Goal: Task Accomplishment & Management: Manage account settings

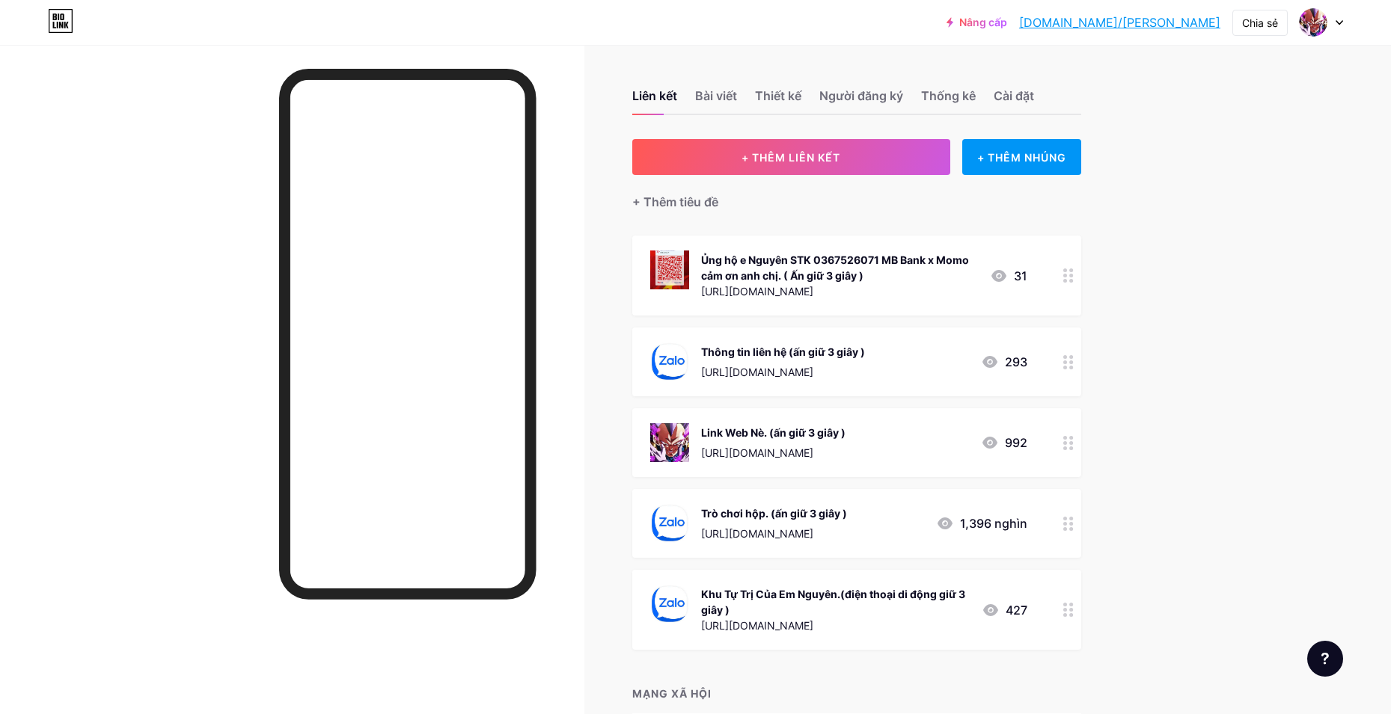
click at [1059, 453] on div "Link Web Nè. (ấn giữ 3 giây ) https://huyenthoainro.com/ 992" at bounding box center [856, 442] width 449 height 69
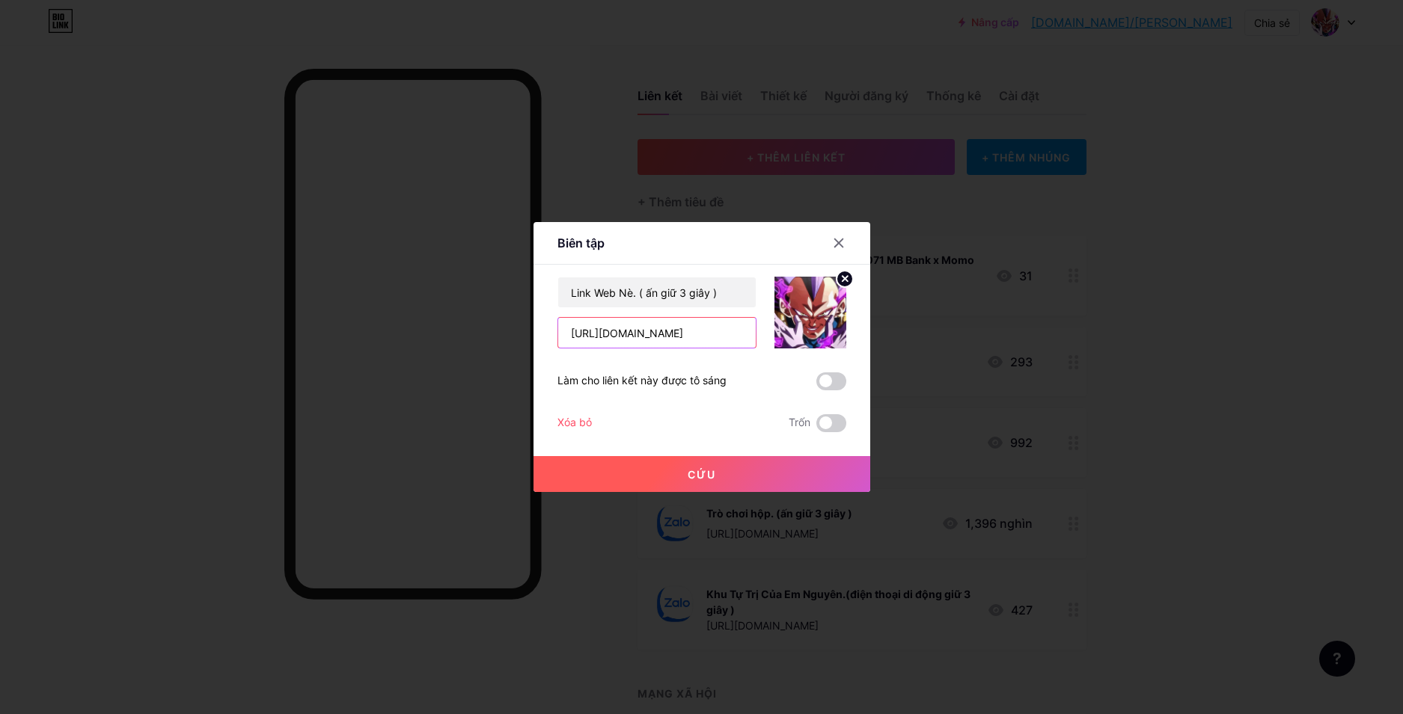
click at [689, 334] on input "https://huyenthoainro.com/" at bounding box center [657, 333] width 198 height 30
click at [644, 339] on input "https://huyenthoainro.vn/" at bounding box center [657, 333] width 198 height 30
type input "[URL][DOMAIN_NAME]"
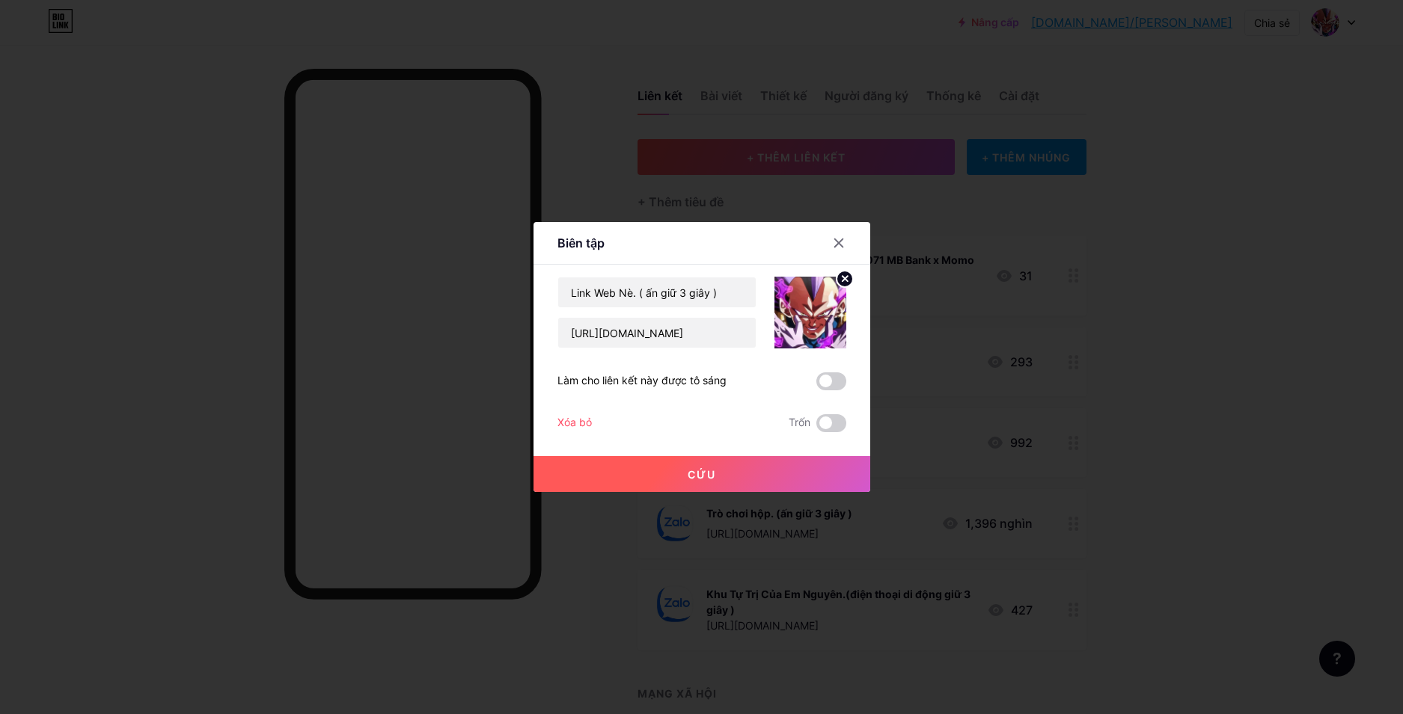
click at [687, 491] on div "Biên tập Nội dung YouTube Phát video YouTube mà không cần rời khỏi trang của bạ…" at bounding box center [701, 357] width 1403 height 714
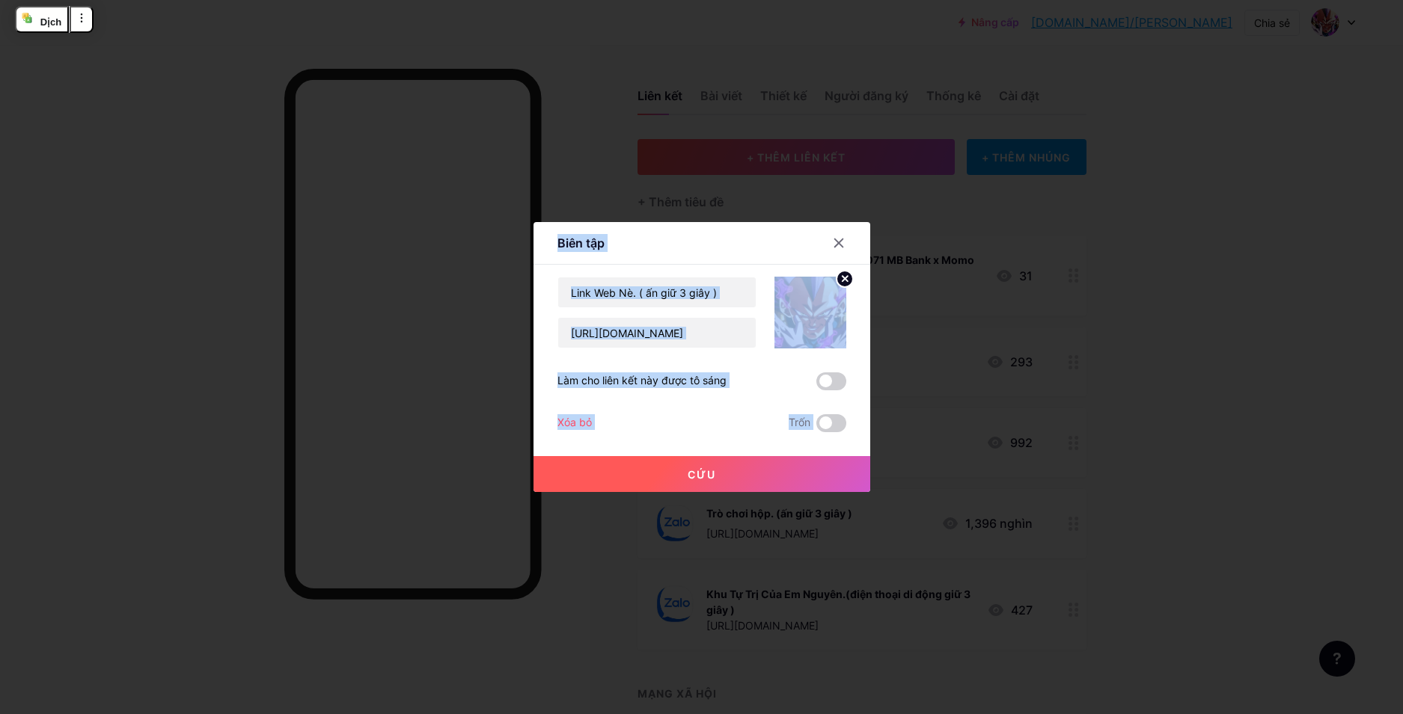
click at [667, 475] on button "Cứu" at bounding box center [701, 474] width 337 height 36
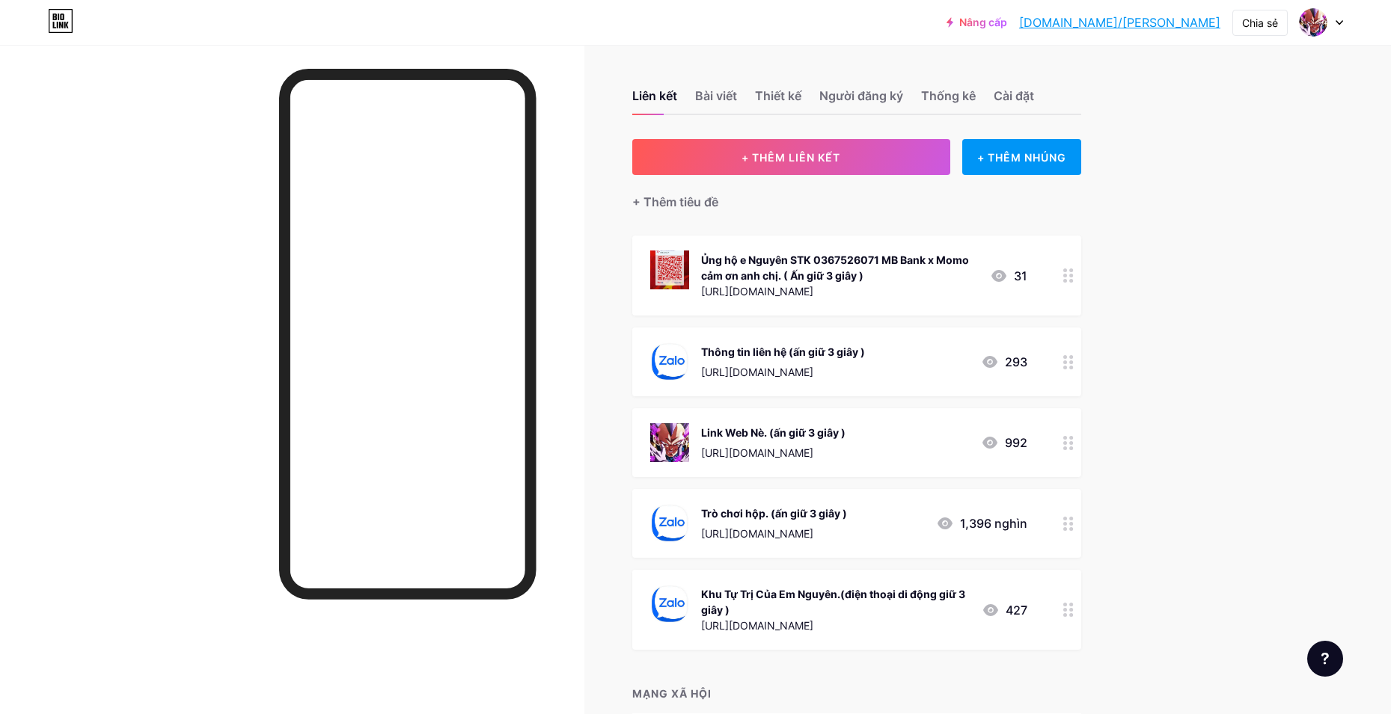
click at [1081, 523] on div at bounding box center [1068, 523] width 25 height 69
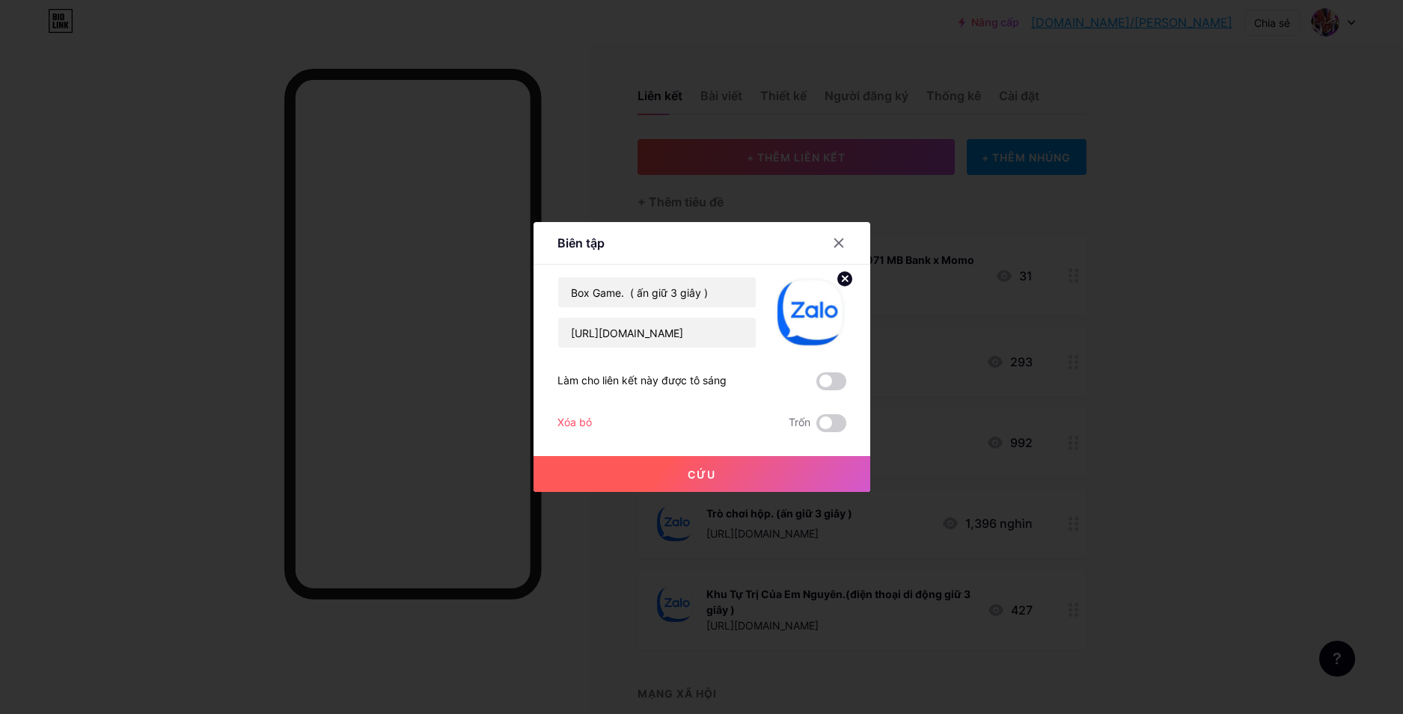
click at [620, 353] on div "Box Game. ( ấn giữ 3 giây ) [URL][DOMAIN_NAME] Làm cho liên kết này được tô sán…" at bounding box center [701, 355] width 289 height 156
click at [654, 329] on input "[URL][DOMAIN_NAME]" at bounding box center [657, 333] width 198 height 30
paste input "pakhey01"
type input "[URL][DOMAIN_NAME]"
click at [685, 496] on div at bounding box center [701, 357] width 1403 height 714
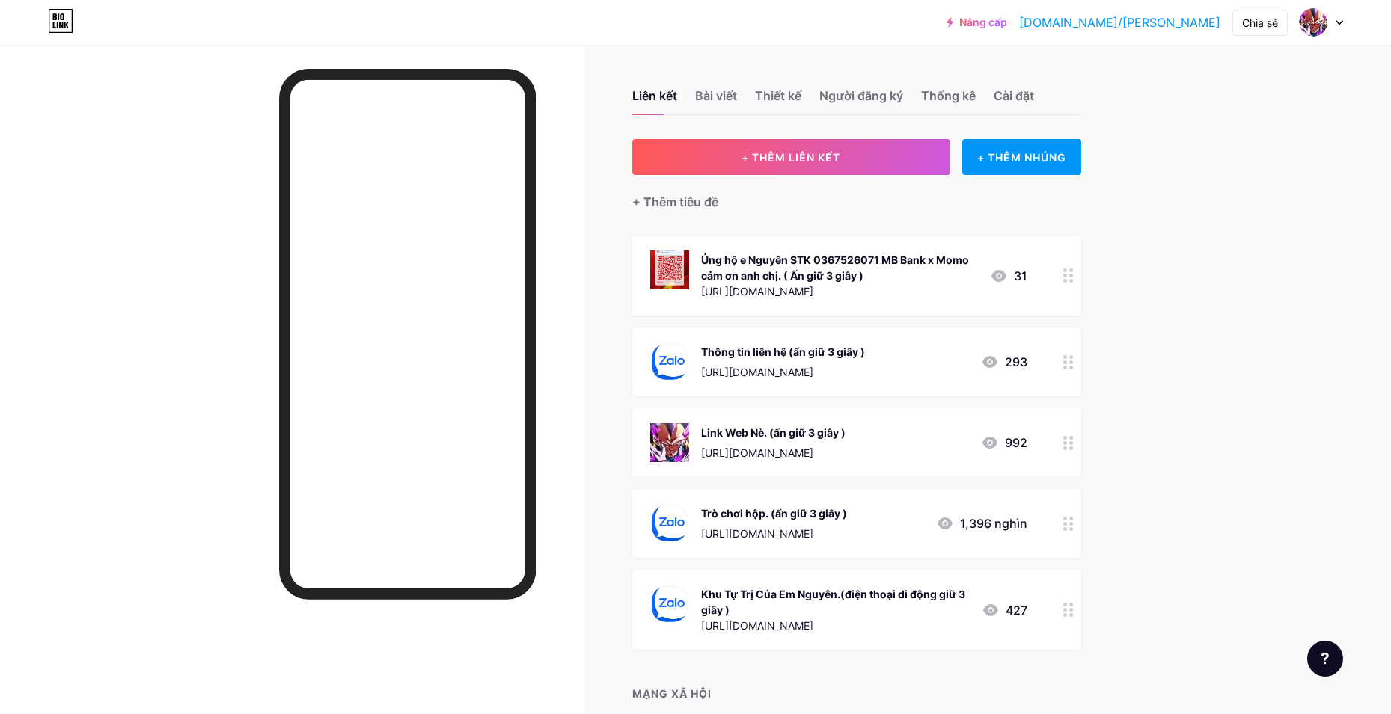
click at [1070, 533] on div at bounding box center [1068, 523] width 25 height 69
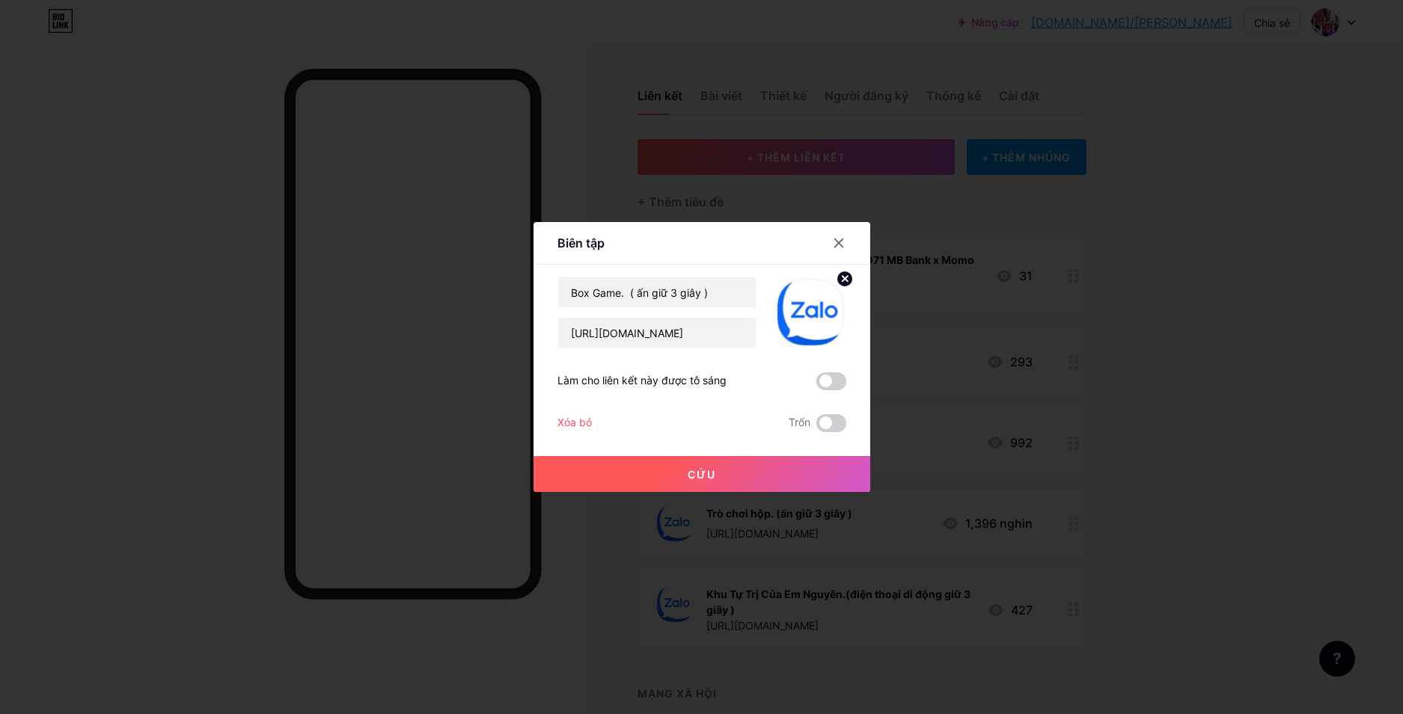
click at [756, 332] on div at bounding box center [801, 313] width 90 height 72
click at [724, 320] on input "[URL][DOMAIN_NAME]" at bounding box center [657, 333] width 198 height 30
paste input "pakhey01"
type input "[URL][DOMAIN_NAME]"
click at [712, 480] on font "Cứu" at bounding box center [702, 474] width 28 height 13
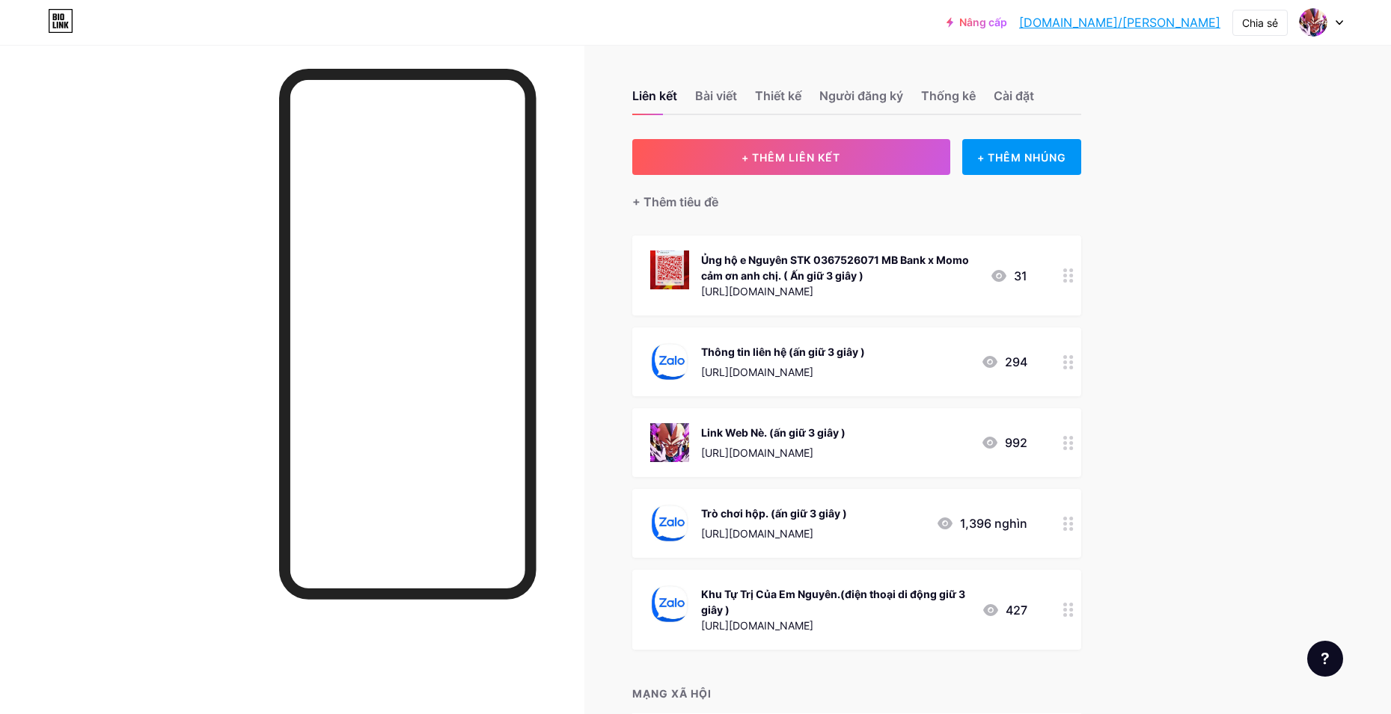
click at [1374, 166] on div "Nâng cấp [DOMAIN_NAME]/[PERSON_NAME]... [DOMAIN_NAME]/nguyenlaluot Chia sẻ Chuy…" at bounding box center [695, 412] width 1391 height 824
